Goal: Transaction & Acquisition: Download file/media

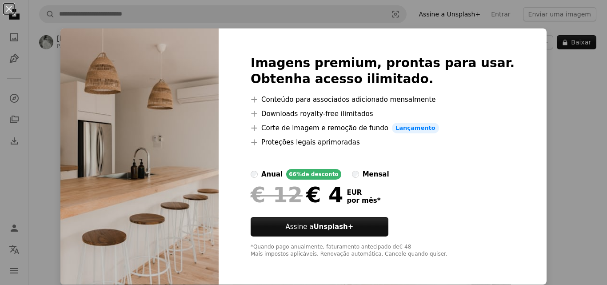
click at [518, 41] on div "An X shape Imagens premium, prontas para usar. Obtenha acesso ilimitado. A plus…" at bounding box center [303, 142] width 607 height 285
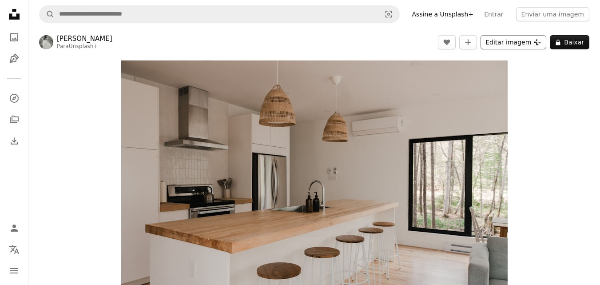
click at [521, 41] on button "Editar imagem Plus sign for Unsplash+" at bounding box center [514, 42] width 66 height 14
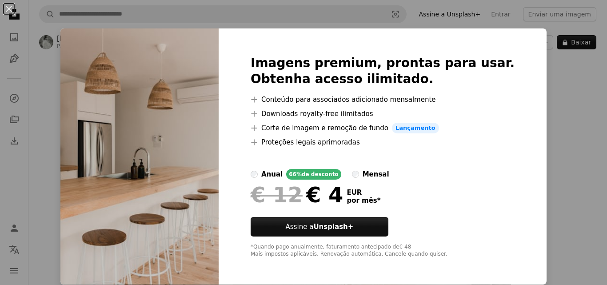
click at [540, 104] on div "An X shape Imagens premium, prontas para usar. Obtenha acesso ilimitado. A plus…" at bounding box center [303, 142] width 607 height 285
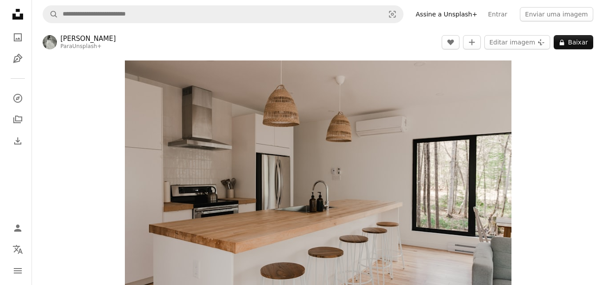
scroll to position [44, 0]
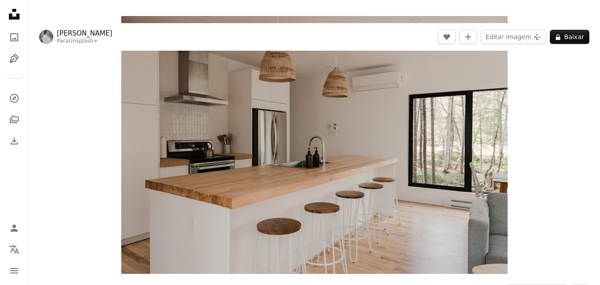
click at [353, 239] on img "Ampliar esta imagem" at bounding box center [314, 145] width 386 height 258
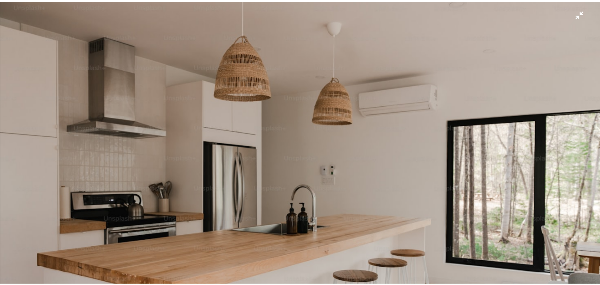
scroll to position [0, 0]
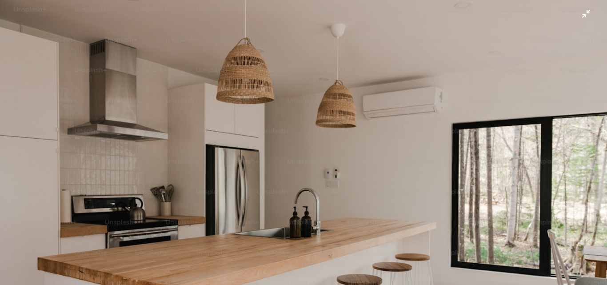
click at [586, 9] on img "Diminuir esta imagem" at bounding box center [304, 202] width 608 height 405
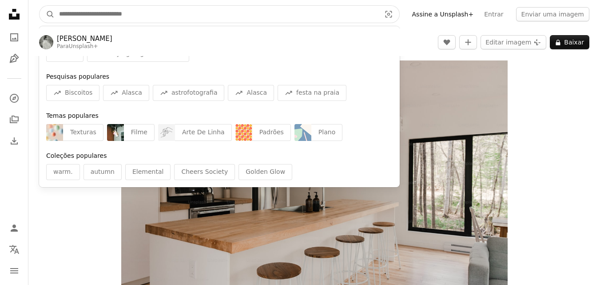
click at [175, 14] on input "Pesquise conteúdo visual em todo o site" at bounding box center [216, 14] width 323 height 17
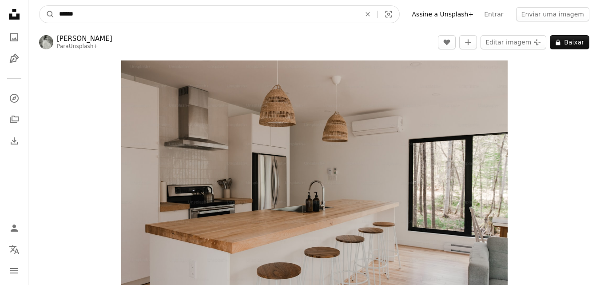
type input "*******"
click button "A magnifying glass" at bounding box center [47, 14] width 15 height 17
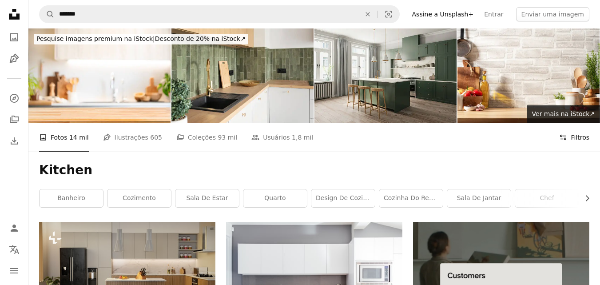
click at [579, 135] on button "Filters Filtros" at bounding box center [574, 137] width 30 height 28
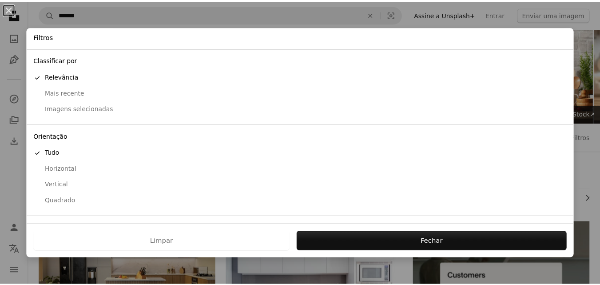
scroll to position [68, 0]
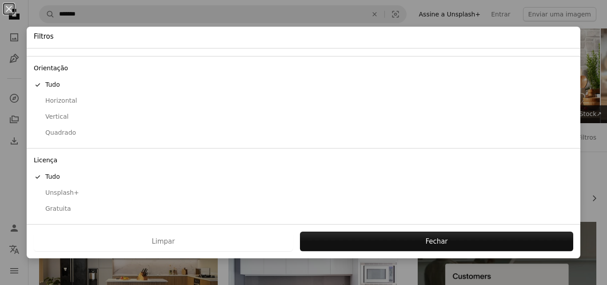
click at [59, 211] on div "Gratuita" at bounding box center [303, 208] width 539 height 9
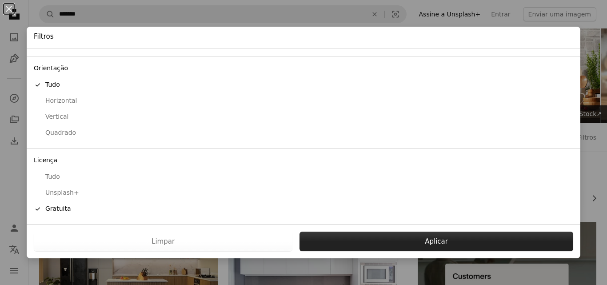
click at [414, 245] on button "Aplicar" at bounding box center [436, 241] width 274 height 20
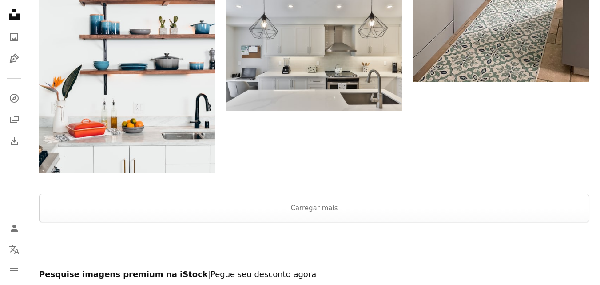
scroll to position [1422, 0]
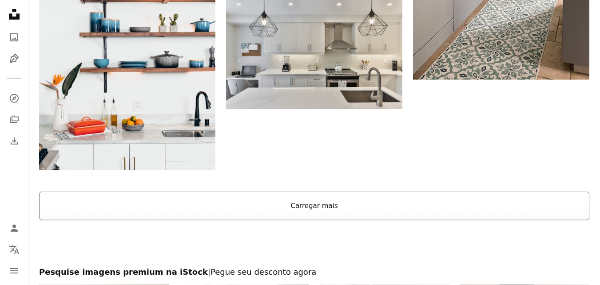
click at [357, 205] on button "Carregar mais" at bounding box center [314, 205] width 550 height 28
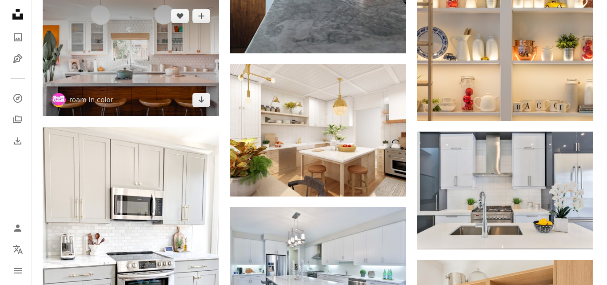
scroll to position [2266, 0]
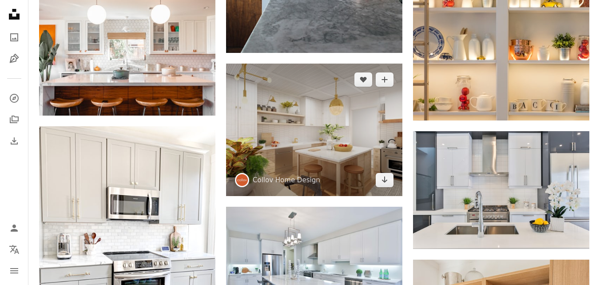
click at [373, 175] on img at bounding box center [314, 130] width 176 height 132
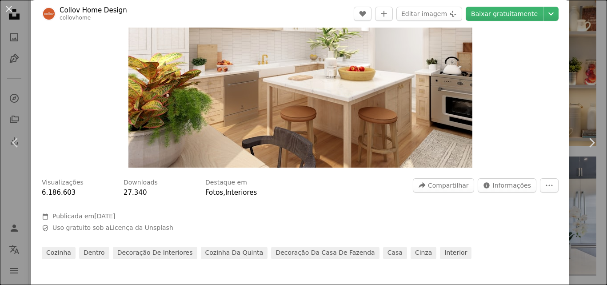
scroll to position [133, 0]
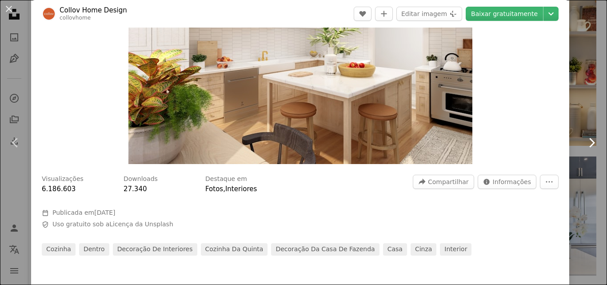
click at [576, 137] on link "Chevron right" at bounding box center [591, 142] width 31 height 85
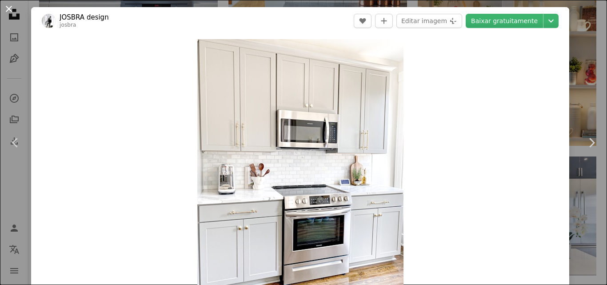
click at [10, 14] on button "An X shape" at bounding box center [9, 9] width 11 height 11
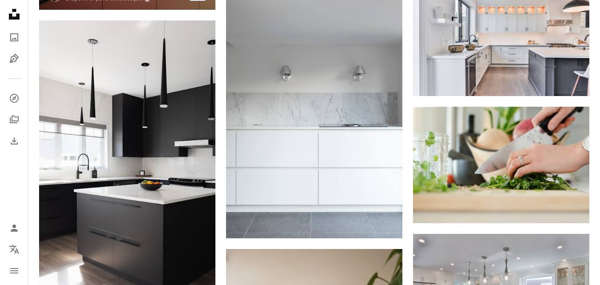
scroll to position [6619, 0]
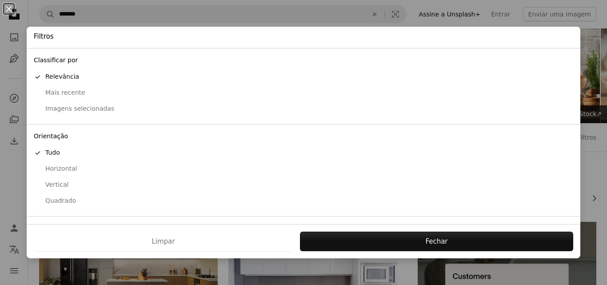
click at [135, 17] on div "An X shape Filtros Classificar por A checkmark Relevância Mais recente Imagens …" at bounding box center [303, 142] width 607 height 285
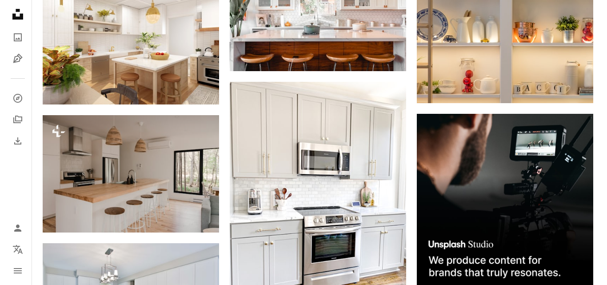
scroll to position [3110, 0]
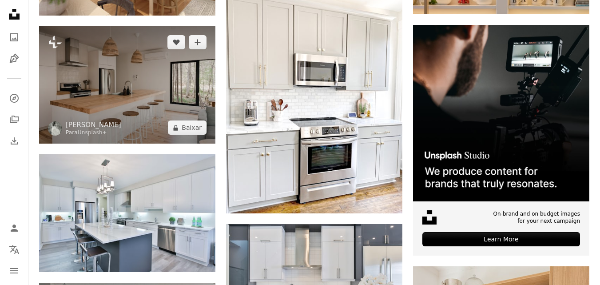
click at [159, 89] on img at bounding box center [127, 84] width 176 height 117
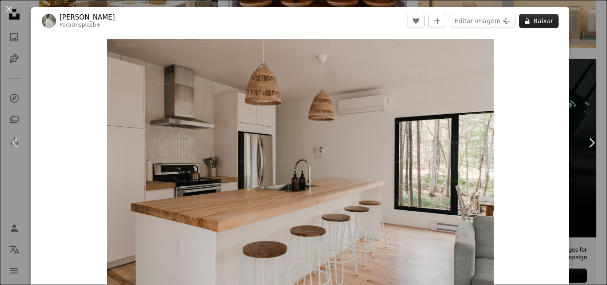
click at [525, 18] on icon at bounding box center [527, 21] width 4 height 6
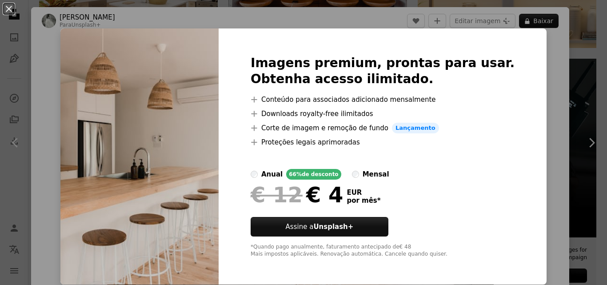
click at [545, 69] on div "An X shape Imagens premium, prontas para usar. Obtenha acesso ilimitado. A plus…" at bounding box center [303, 142] width 607 height 285
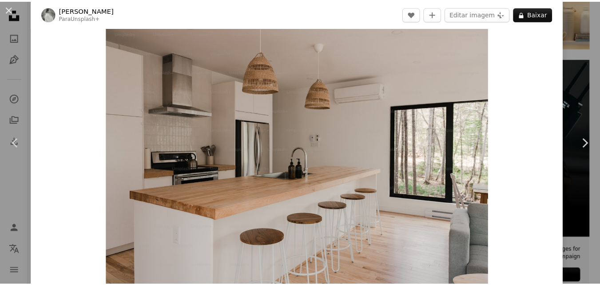
scroll to position [20, 0]
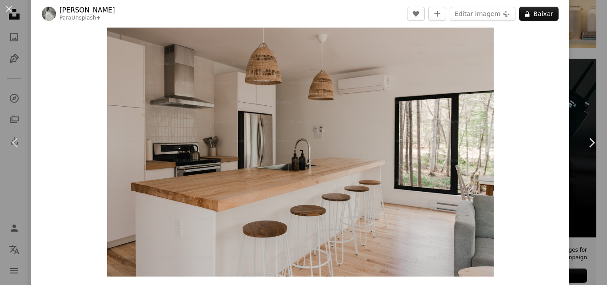
click at [589, 88] on div "An X shape Chevron left Chevron right [PERSON_NAME] Para Unsplash+ A heart A pl…" at bounding box center [303, 142] width 607 height 285
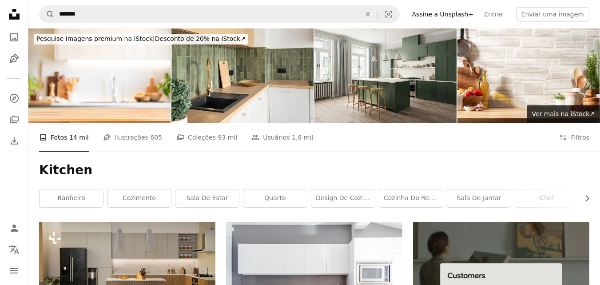
click at [590, 137] on div "A photo Fotos 14 mil Pen Tool Ilustrações 605 A stack of folders Coleções 93 mi…" at bounding box center [314, 137] width 572 height 28
click at [585, 136] on button "Filters Filtros" at bounding box center [574, 137] width 30 height 28
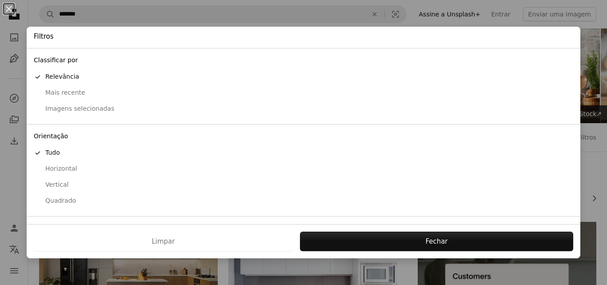
scroll to position [68, 0]
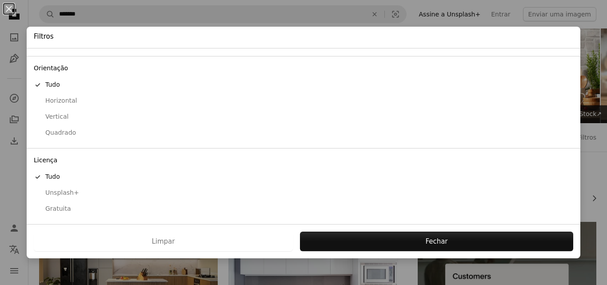
click at [68, 207] on div "Gratuita" at bounding box center [303, 208] width 539 height 9
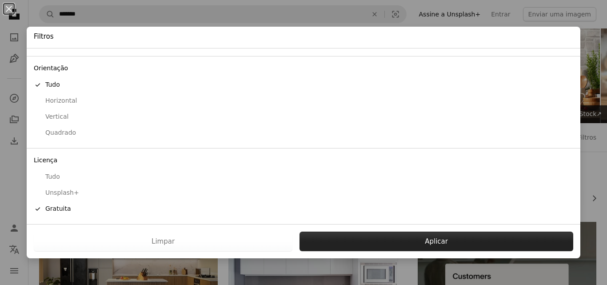
click at [428, 243] on button "Aplicar" at bounding box center [436, 241] width 274 height 20
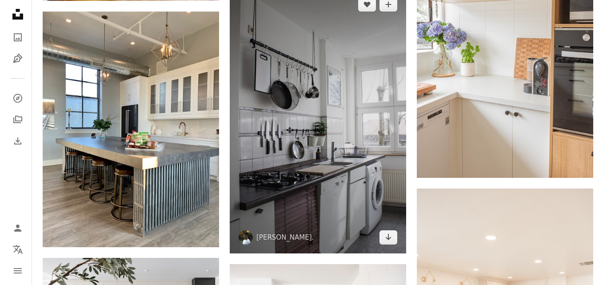
scroll to position [2621, 0]
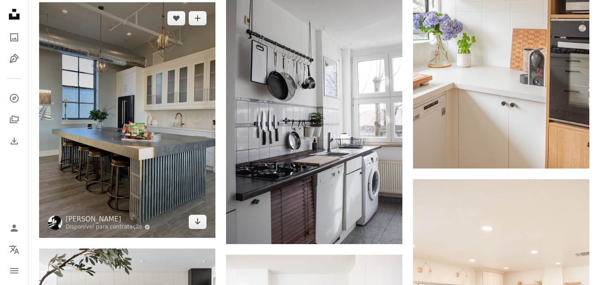
click at [158, 122] on img at bounding box center [127, 119] width 176 height 235
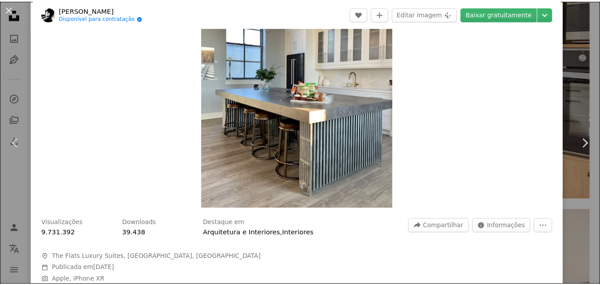
scroll to position [44, 0]
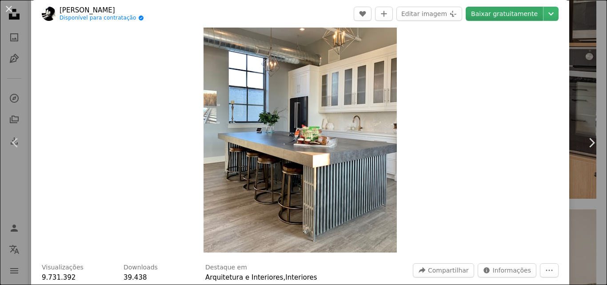
drag, startPoint x: 295, startPoint y: 127, endPoint x: 517, endPoint y: 16, distance: 248.1
click at [517, 16] on link "Baixar gratuitamente" at bounding box center [504, 14] width 77 height 14
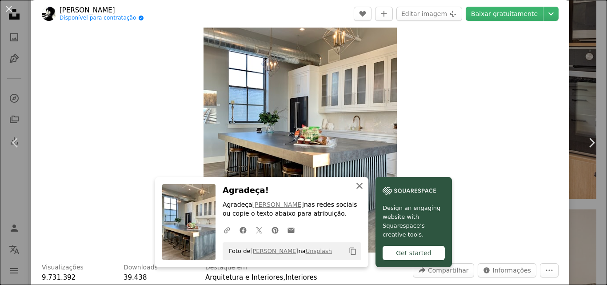
click at [356, 187] on icon "An X shape" at bounding box center [359, 185] width 11 height 11
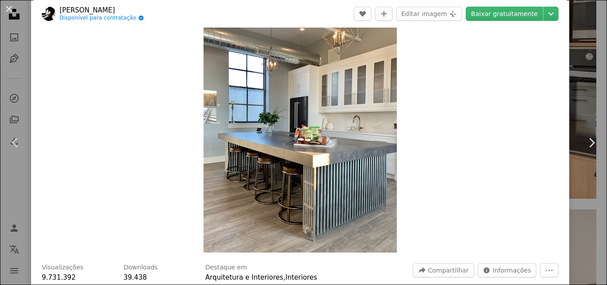
click at [567, 31] on div "An X shape Chevron left Chevron right [PERSON_NAME] Disponível para contratação…" at bounding box center [303, 142] width 607 height 285
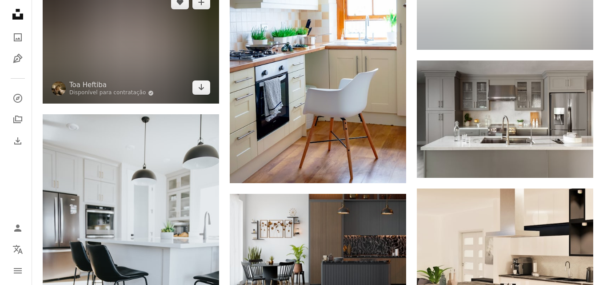
scroll to position [16170, 0]
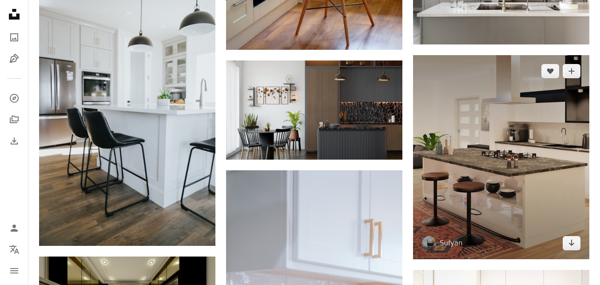
click at [481, 149] on img at bounding box center [501, 157] width 176 height 204
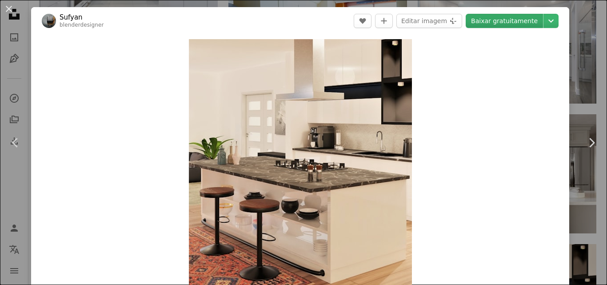
click at [500, 21] on link "Baixar gratuitamente" at bounding box center [504, 21] width 77 height 14
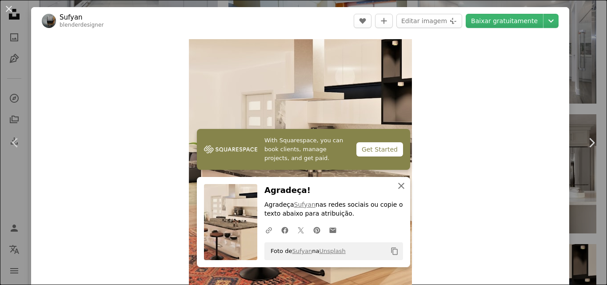
click at [396, 182] on icon "An X shape" at bounding box center [401, 185] width 11 height 11
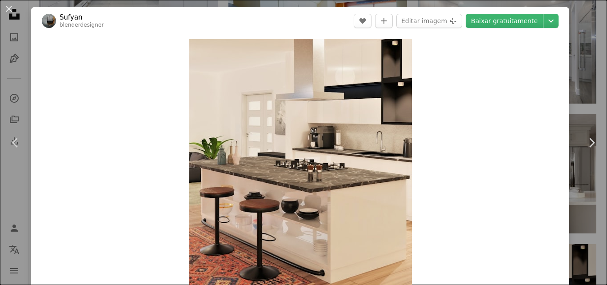
click at [566, 20] on div "An X shape Chevron left Chevron right Sufyan blenderdesigner A heart A plus sig…" at bounding box center [303, 142] width 607 height 285
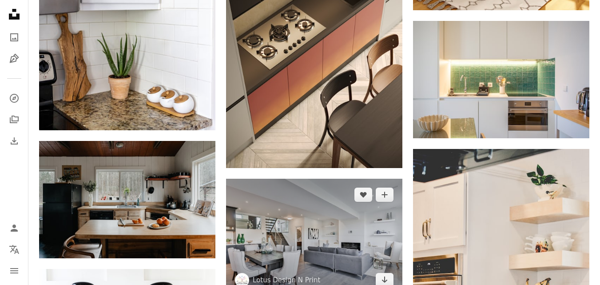
scroll to position [20311, 0]
